Goal: Leave review/rating: Leave review/rating

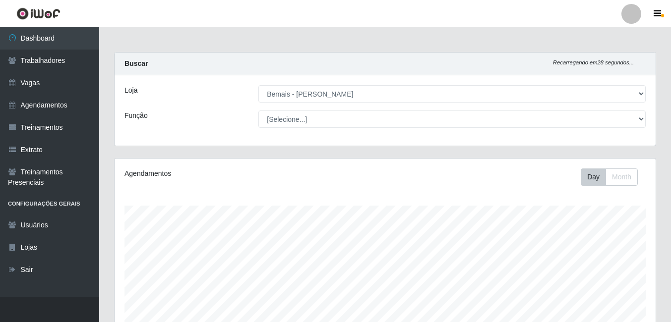
select select "230"
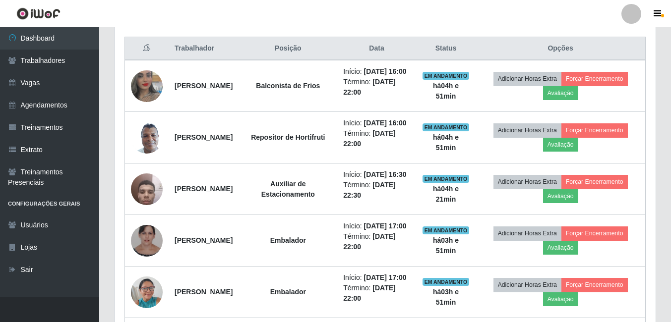
scroll to position [358, 0]
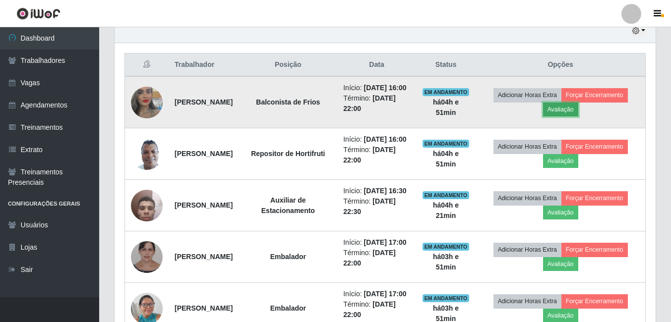
click at [564, 116] on button "Avaliação" at bounding box center [560, 110] width 35 height 14
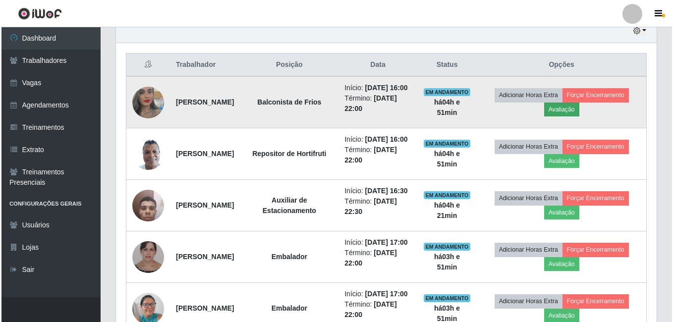
scroll to position [206, 536]
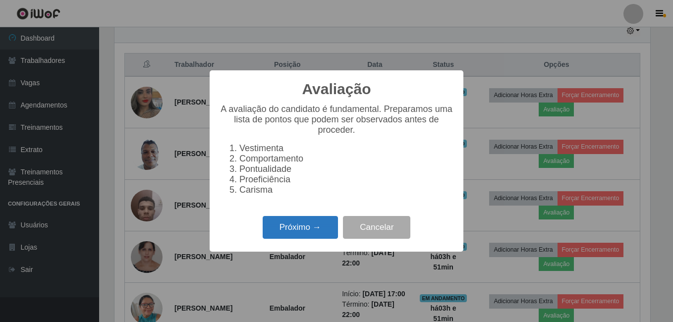
click at [306, 239] on button "Próximo →" at bounding box center [300, 227] width 75 height 23
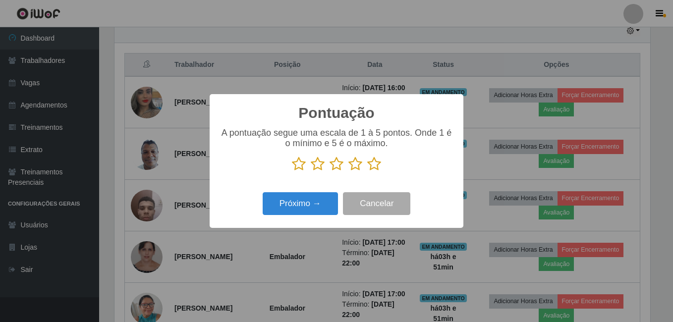
click at [376, 166] on icon at bounding box center [374, 164] width 14 height 15
click at [367, 171] on input "radio" at bounding box center [367, 171] width 0 height 0
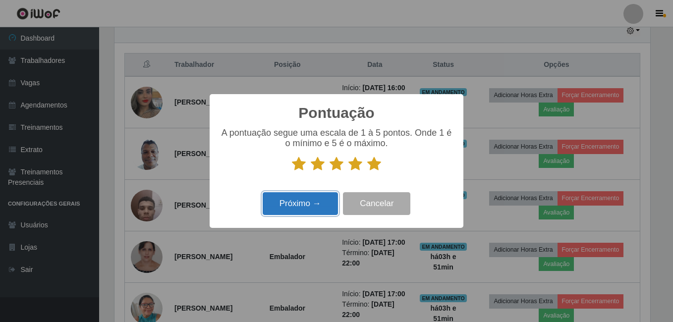
click at [317, 199] on button "Próximo →" at bounding box center [300, 203] width 75 height 23
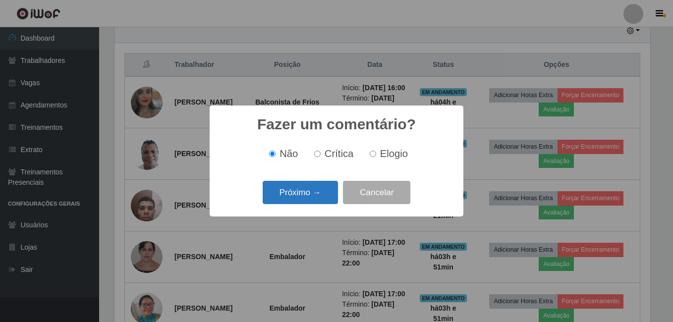
click at [318, 198] on button "Próximo →" at bounding box center [300, 192] width 75 height 23
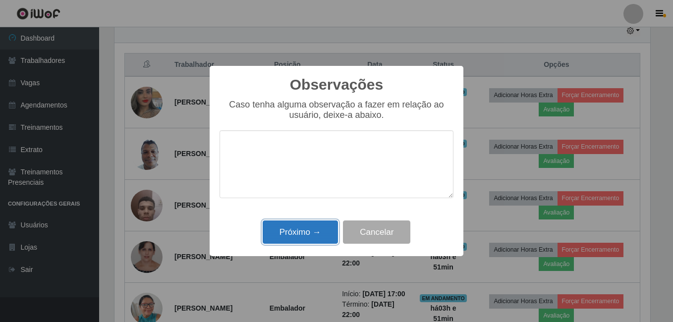
click at [319, 236] on button "Próximo →" at bounding box center [300, 232] width 75 height 23
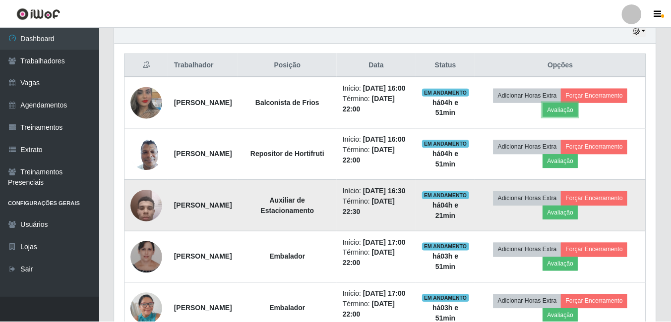
scroll to position [206, 541]
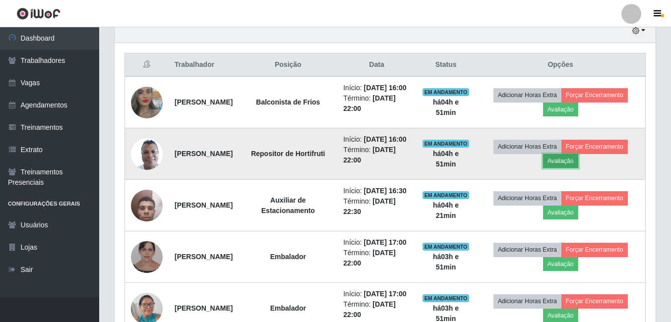
click at [557, 168] on button "Avaliação" at bounding box center [560, 161] width 35 height 14
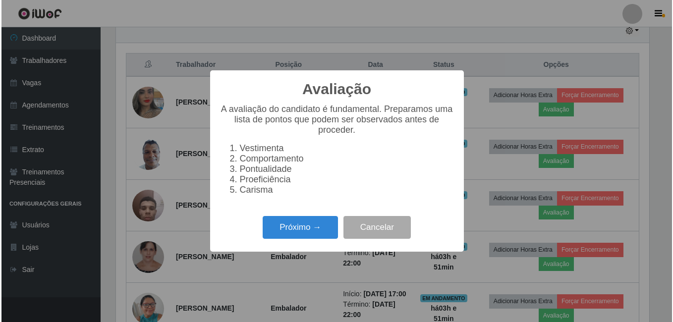
scroll to position [206, 536]
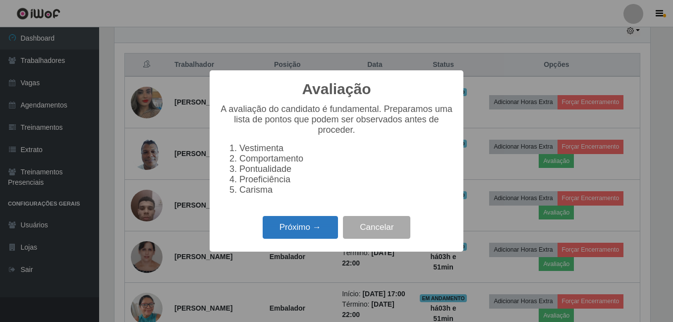
click at [318, 225] on button "Próximo →" at bounding box center [300, 227] width 75 height 23
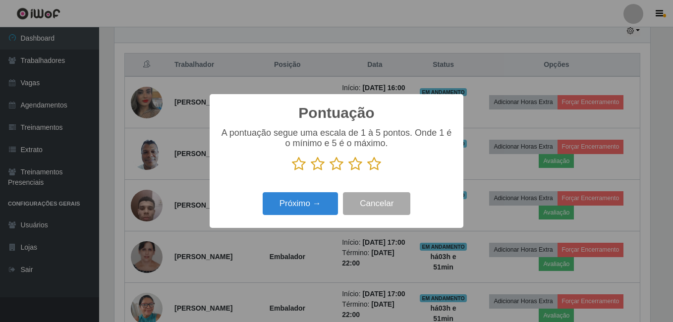
scroll to position [495442, 495112]
click at [374, 168] on icon at bounding box center [374, 164] width 14 height 15
click at [367, 171] on input "radio" at bounding box center [367, 171] width 0 height 0
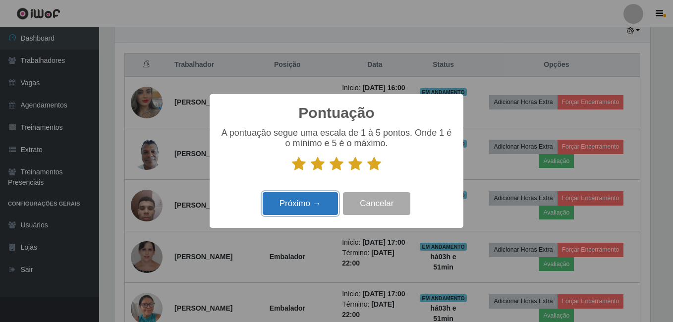
click at [317, 209] on button "Próximo →" at bounding box center [300, 203] width 75 height 23
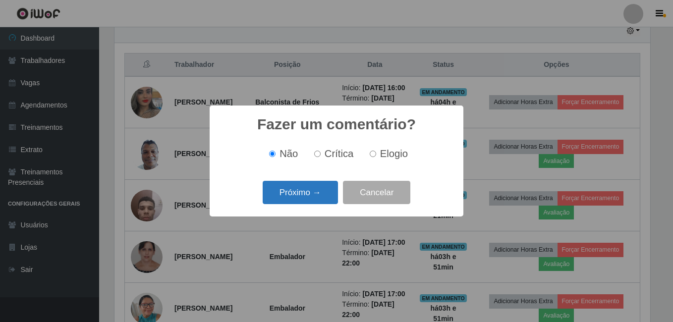
click at [321, 199] on button "Próximo →" at bounding box center [300, 192] width 75 height 23
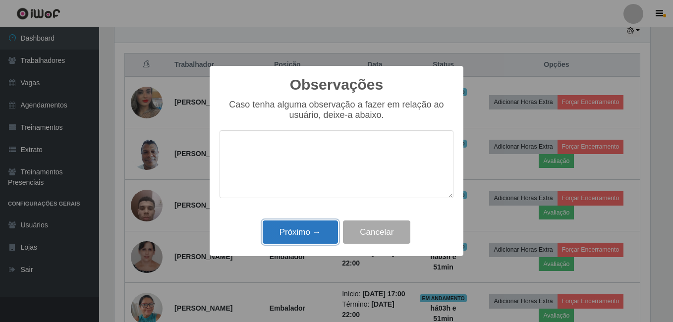
click at [309, 230] on button "Próximo →" at bounding box center [300, 232] width 75 height 23
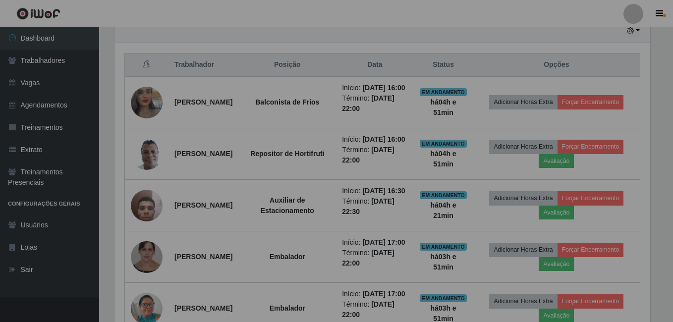
scroll to position [206, 541]
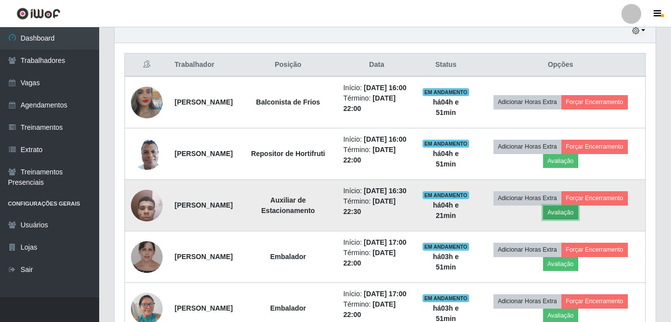
click at [566, 220] on button "Avaliação" at bounding box center [560, 213] width 35 height 14
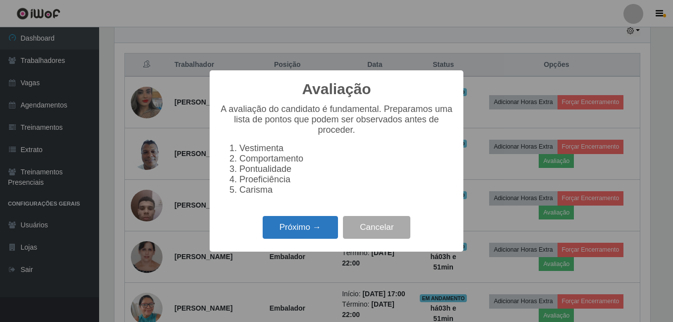
click at [305, 239] on button "Próximo →" at bounding box center [300, 227] width 75 height 23
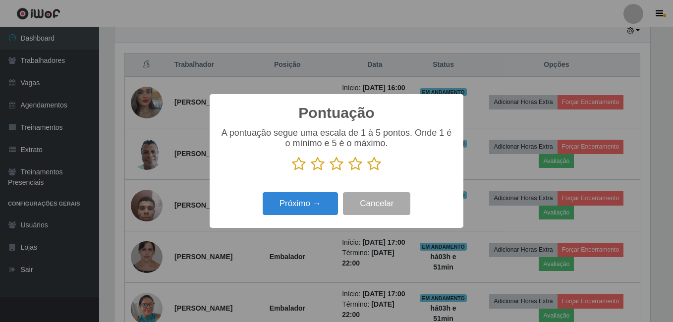
click at [373, 169] on icon at bounding box center [374, 164] width 14 height 15
click at [367, 171] on input "radio" at bounding box center [367, 171] width 0 height 0
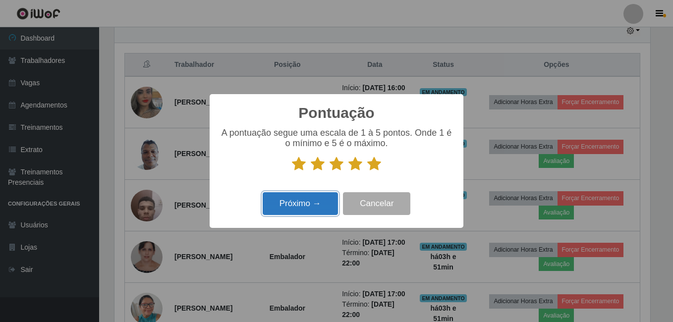
click at [302, 205] on button "Próximo →" at bounding box center [300, 203] width 75 height 23
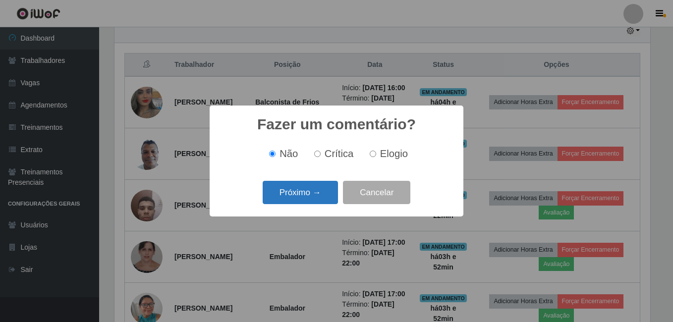
click at [306, 199] on button "Próximo →" at bounding box center [300, 192] width 75 height 23
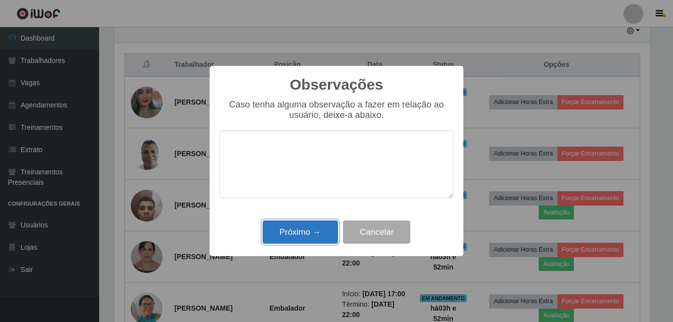
click at [315, 227] on button "Próximo →" at bounding box center [300, 232] width 75 height 23
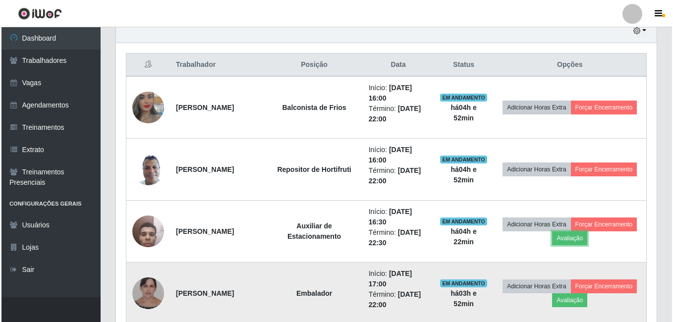
scroll to position [407, 0]
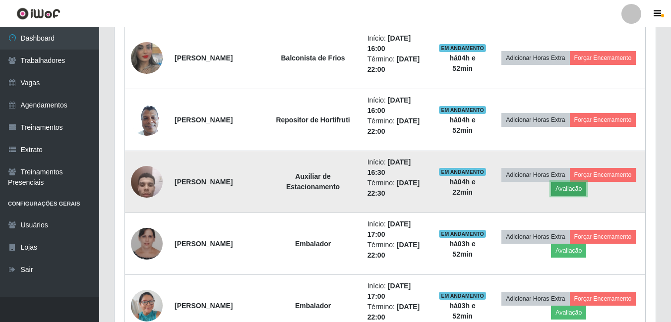
click at [586, 193] on button "Avaliação" at bounding box center [568, 189] width 35 height 14
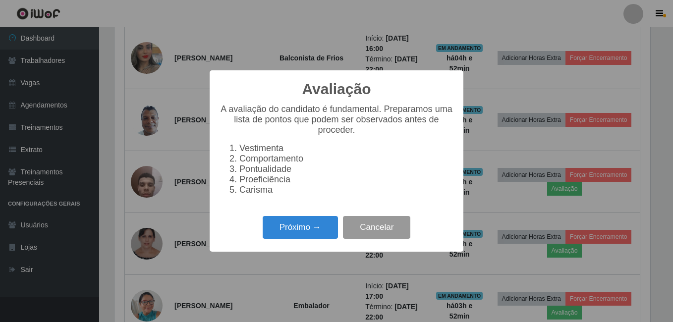
scroll to position [206, 536]
click at [305, 228] on button "Próximo →" at bounding box center [300, 227] width 75 height 23
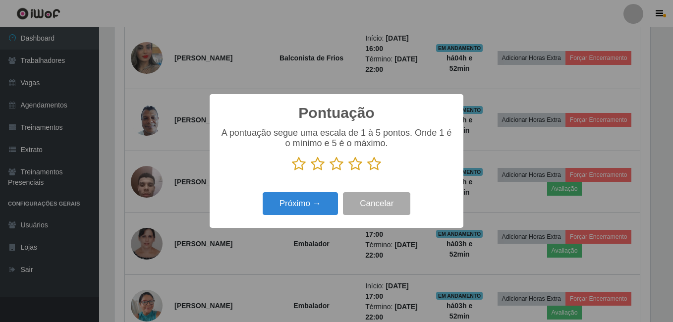
scroll to position [495442, 495112]
click at [375, 163] on icon at bounding box center [374, 164] width 14 height 15
click at [367, 171] on input "radio" at bounding box center [367, 171] width 0 height 0
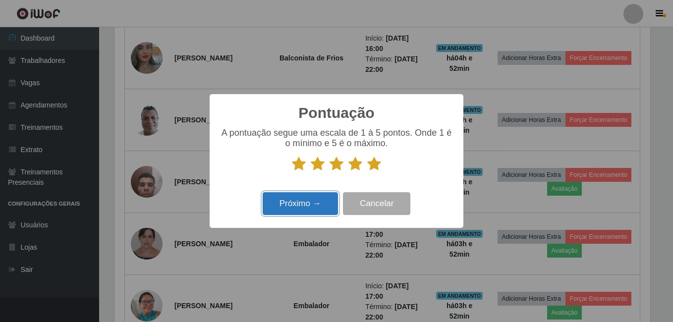
click at [313, 198] on button "Próximo →" at bounding box center [300, 203] width 75 height 23
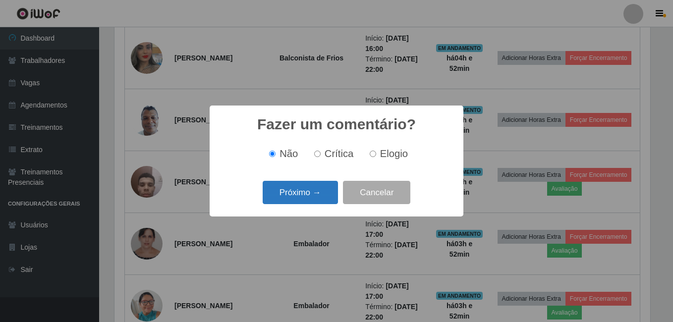
click at [309, 198] on button "Próximo →" at bounding box center [300, 192] width 75 height 23
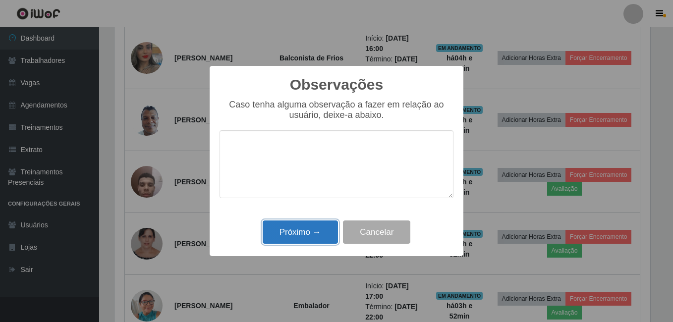
click at [308, 229] on button "Próximo →" at bounding box center [300, 232] width 75 height 23
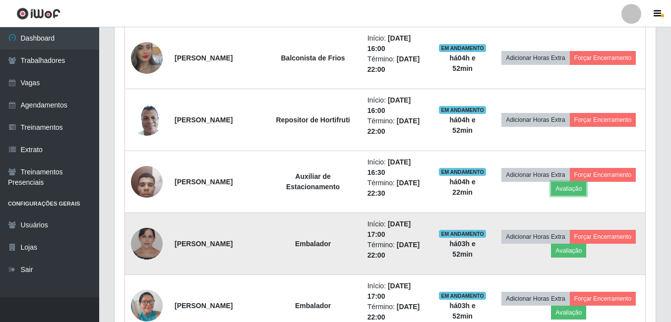
scroll to position [206, 541]
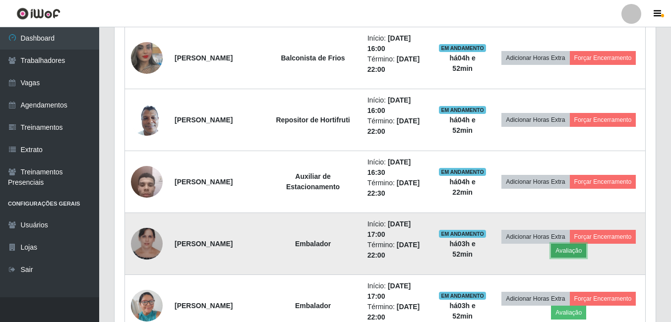
click at [586, 253] on button "Avaliação" at bounding box center [568, 251] width 35 height 14
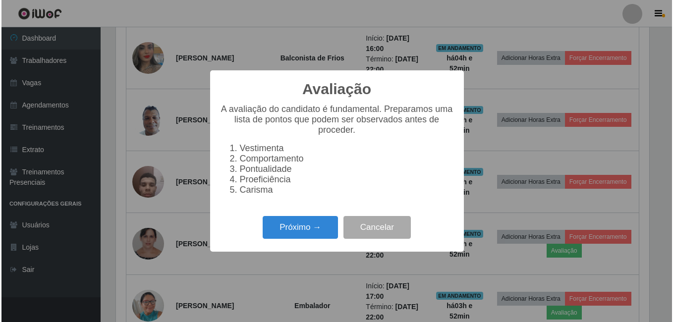
scroll to position [0, 0]
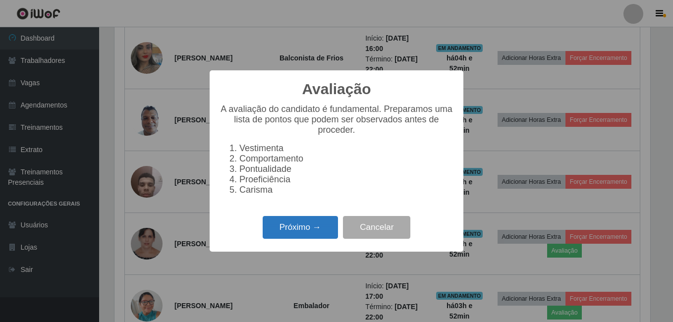
click at [322, 236] on button "Próximo →" at bounding box center [300, 227] width 75 height 23
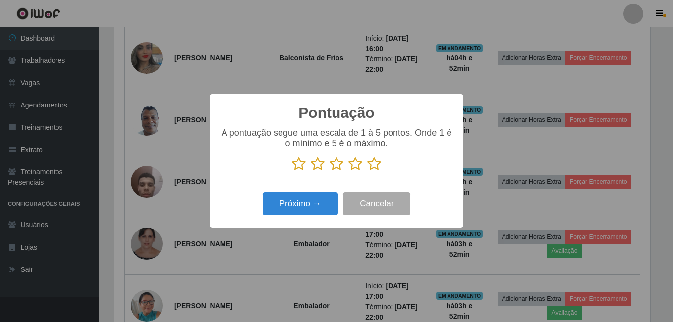
click at [376, 168] on icon at bounding box center [374, 164] width 14 height 15
click at [367, 171] on input "radio" at bounding box center [367, 171] width 0 height 0
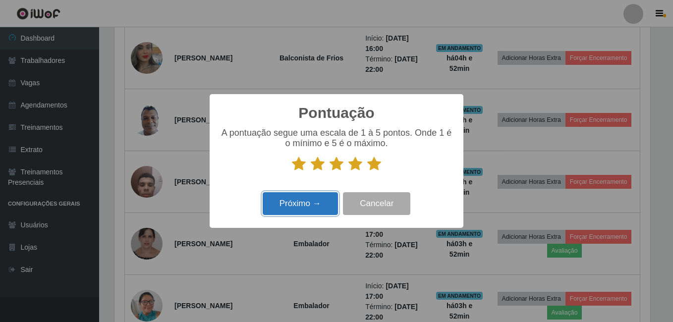
click at [315, 198] on button "Próximo →" at bounding box center [300, 203] width 75 height 23
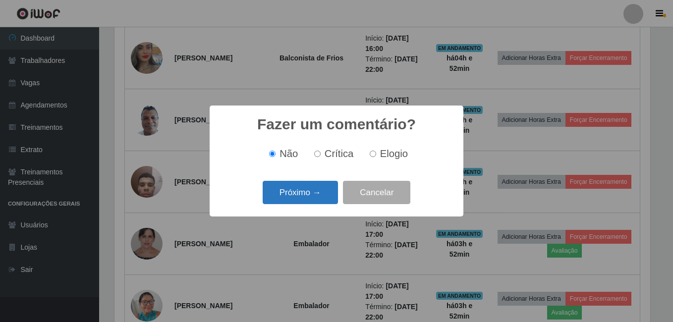
click at [310, 189] on button "Próximo →" at bounding box center [300, 192] width 75 height 23
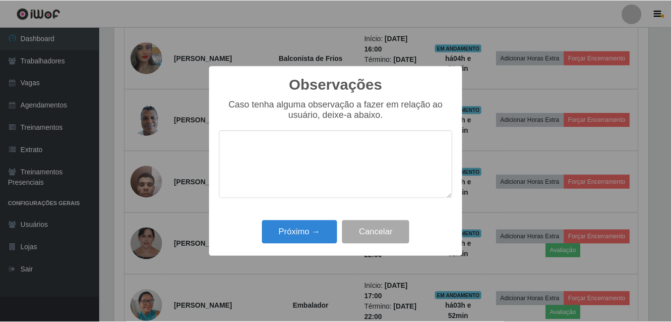
scroll to position [495442, 495112]
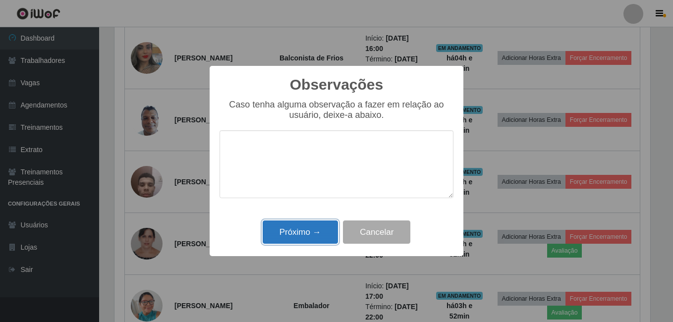
click at [297, 226] on button "Próximo →" at bounding box center [300, 232] width 75 height 23
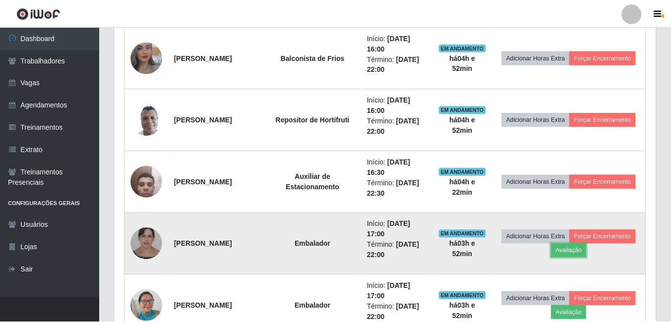
scroll to position [495442, 495107]
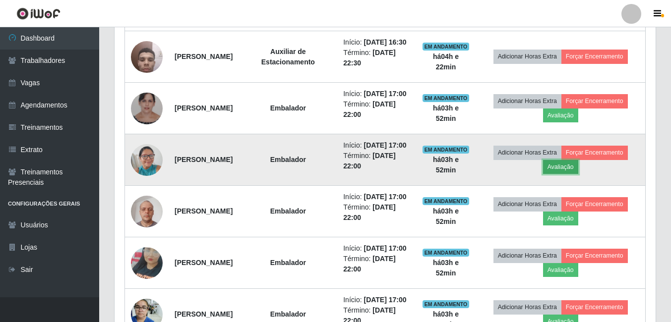
click at [559, 174] on button "Avaliação" at bounding box center [560, 167] width 35 height 14
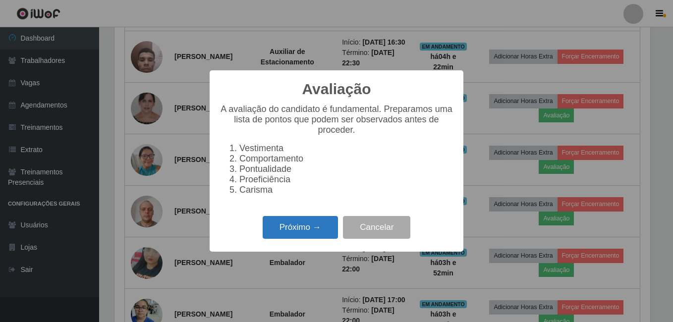
click at [297, 228] on button "Próximo →" at bounding box center [300, 227] width 75 height 23
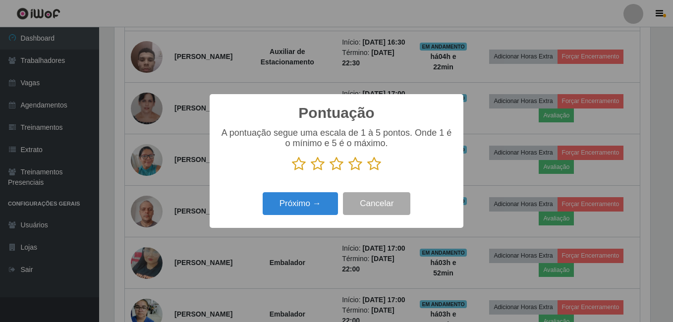
click at [372, 165] on icon at bounding box center [374, 164] width 14 height 15
click at [367, 171] on input "radio" at bounding box center [367, 171] width 0 height 0
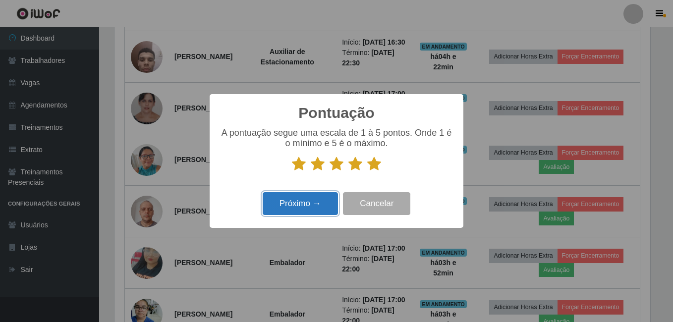
click at [308, 201] on button "Próximo →" at bounding box center [300, 203] width 75 height 23
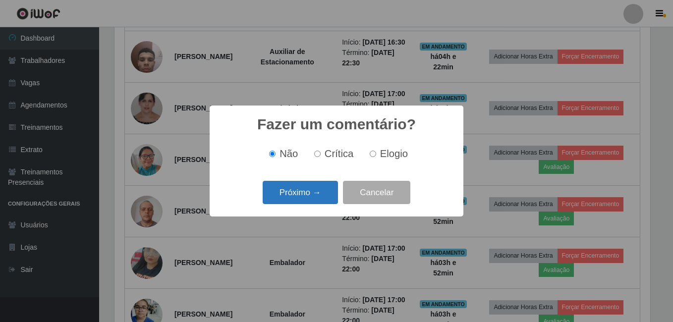
click at [303, 198] on button "Próximo →" at bounding box center [300, 192] width 75 height 23
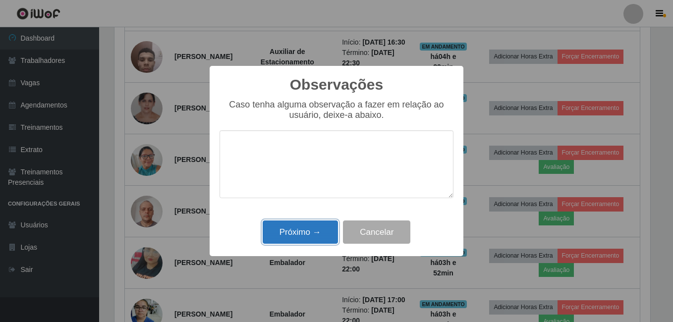
click at [302, 231] on button "Próximo →" at bounding box center [300, 232] width 75 height 23
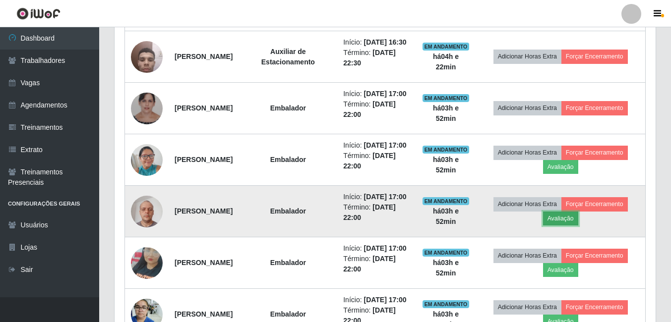
click at [571, 226] on button "Avaliação" at bounding box center [560, 219] width 35 height 14
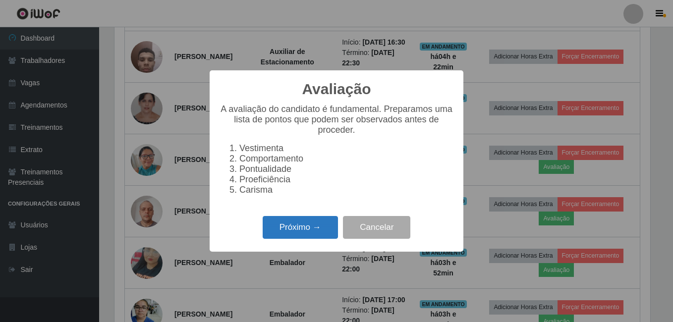
click at [305, 234] on button "Próximo →" at bounding box center [300, 227] width 75 height 23
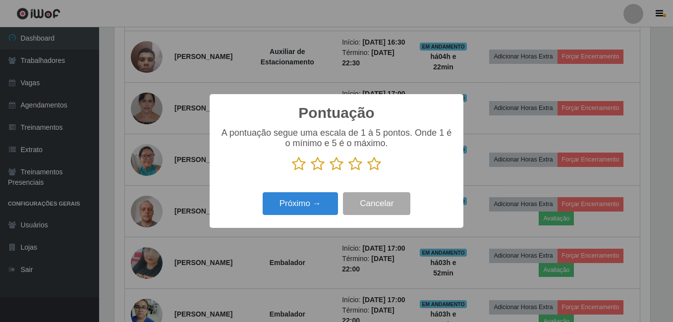
click at [376, 163] on icon at bounding box center [374, 164] width 14 height 15
click at [367, 171] on input "radio" at bounding box center [367, 171] width 0 height 0
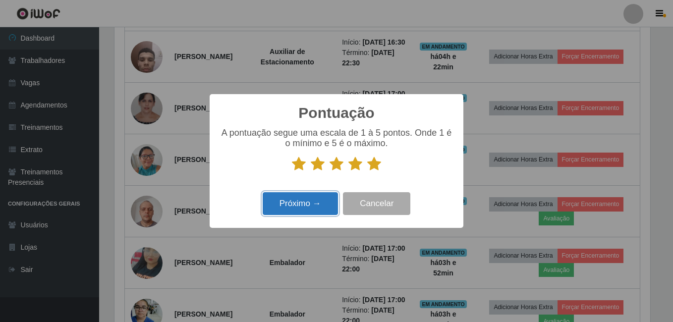
click at [311, 206] on button "Próximo →" at bounding box center [300, 203] width 75 height 23
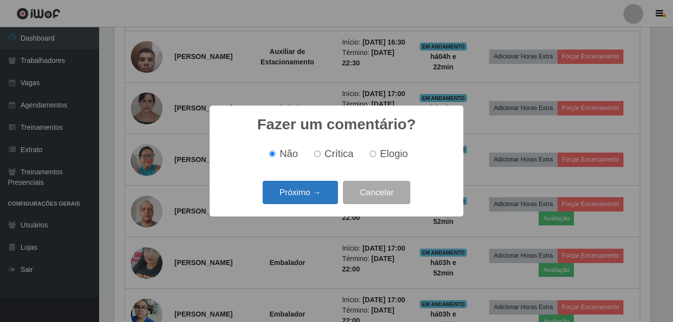
click at [305, 199] on button "Próximo →" at bounding box center [300, 192] width 75 height 23
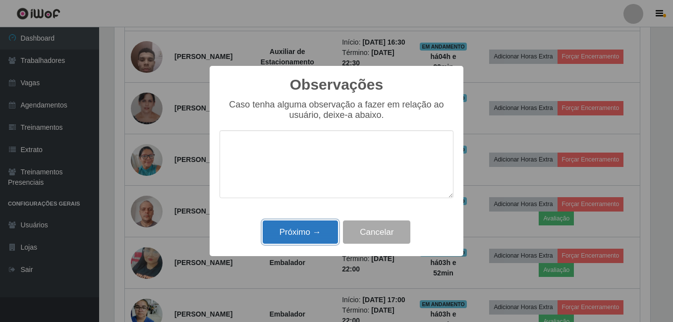
click at [302, 230] on button "Próximo →" at bounding box center [300, 232] width 75 height 23
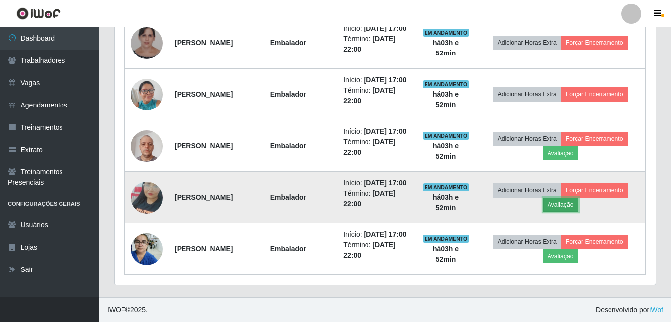
click at [572, 212] on button "Avaliação" at bounding box center [560, 205] width 35 height 14
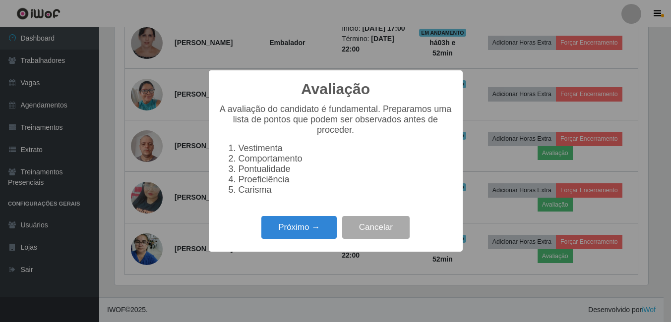
scroll to position [495442, 495112]
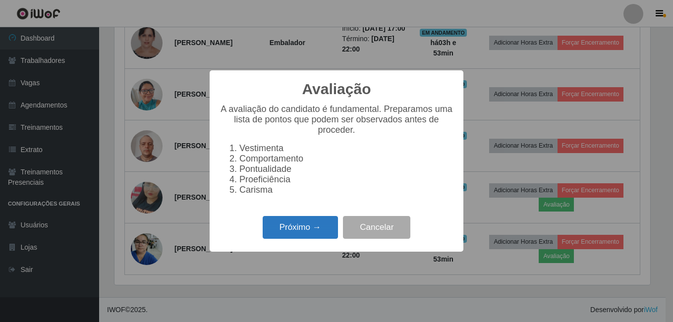
click at [310, 234] on button "Próximo →" at bounding box center [300, 227] width 75 height 23
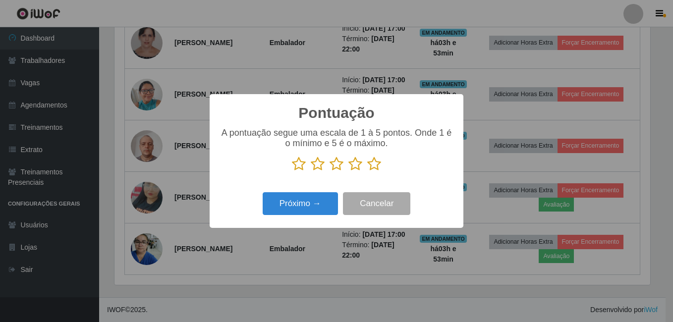
click at [372, 167] on icon at bounding box center [374, 164] width 14 height 15
click at [367, 171] on input "radio" at bounding box center [367, 171] width 0 height 0
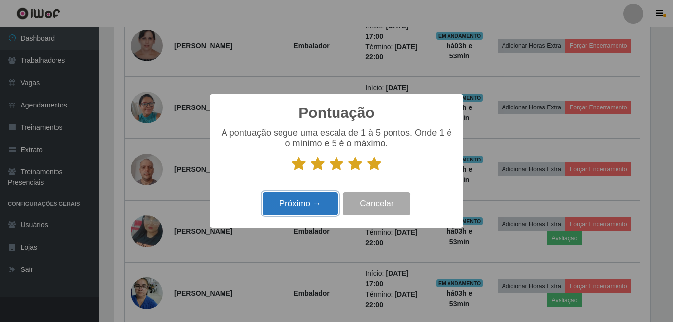
click at [295, 203] on button "Próximo →" at bounding box center [300, 203] width 75 height 23
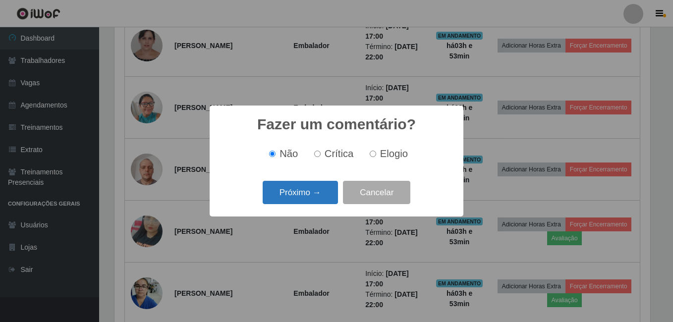
click at [299, 199] on button "Próximo →" at bounding box center [300, 192] width 75 height 23
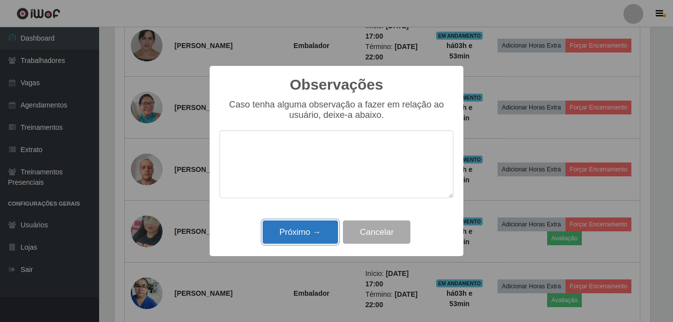
click at [308, 232] on button "Próximo →" at bounding box center [300, 232] width 75 height 23
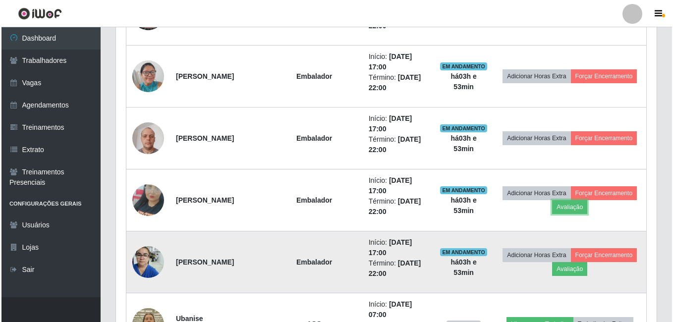
scroll to position [655, 0]
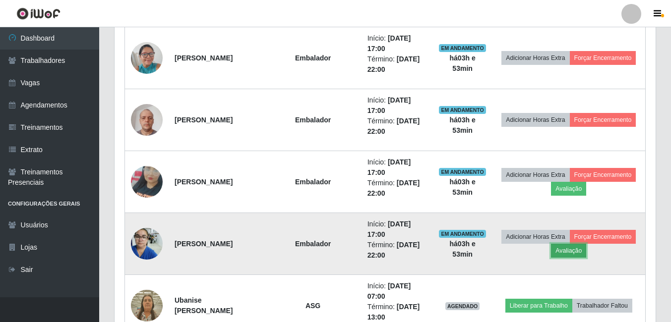
click at [586, 252] on button "Avaliação" at bounding box center [568, 251] width 35 height 14
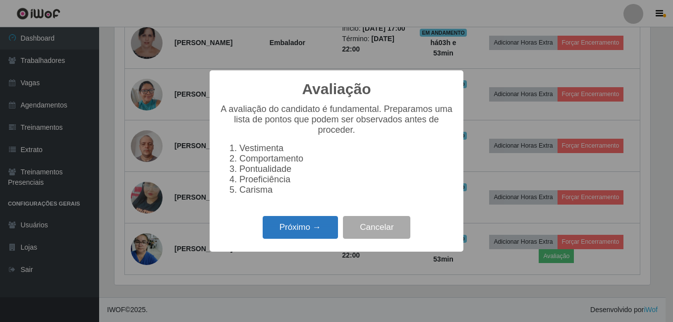
click at [315, 235] on button "Próximo →" at bounding box center [300, 227] width 75 height 23
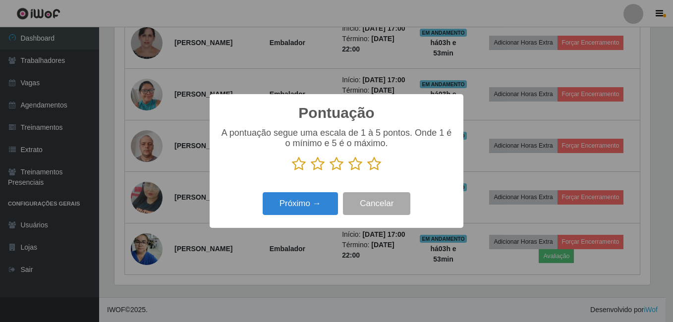
click at [376, 165] on icon at bounding box center [374, 164] width 14 height 15
click at [367, 171] on input "radio" at bounding box center [367, 171] width 0 height 0
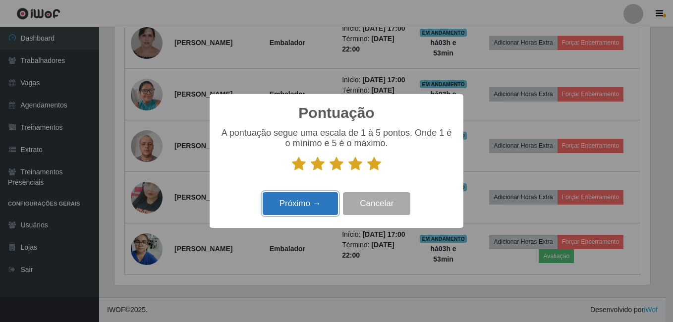
click at [297, 208] on button "Próximo →" at bounding box center [300, 203] width 75 height 23
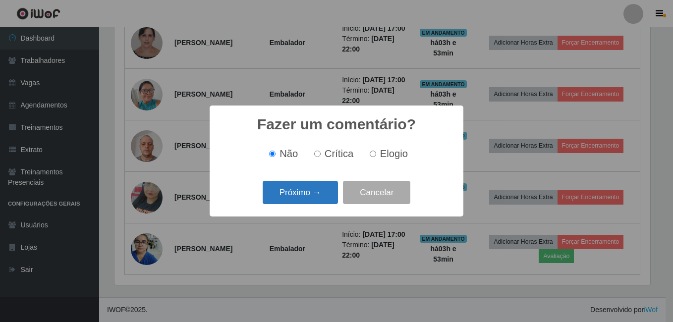
click at [302, 195] on button "Próximo →" at bounding box center [300, 192] width 75 height 23
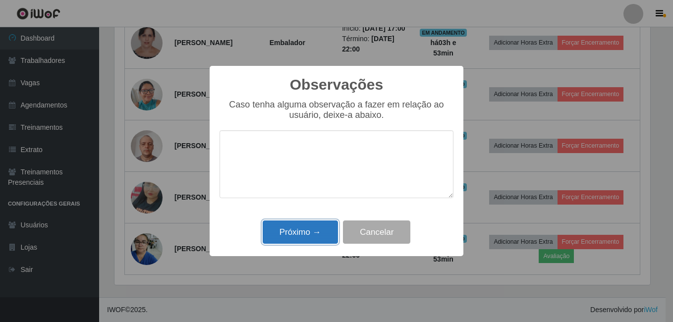
click at [314, 229] on button "Próximo →" at bounding box center [300, 232] width 75 height 23
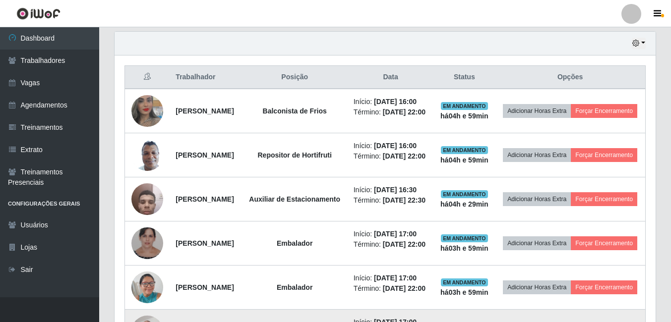
scroll to position [347, 0]
